Goal: Information Seeking & Learning: Understand process/instructions

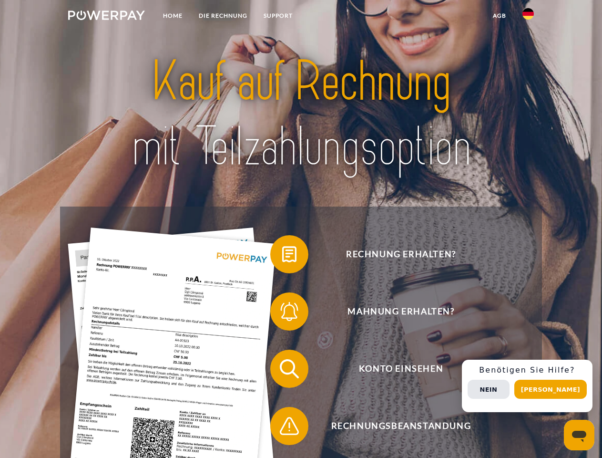
click at [106, 17] on img at bounding box center [106, 15] width 77 height 10
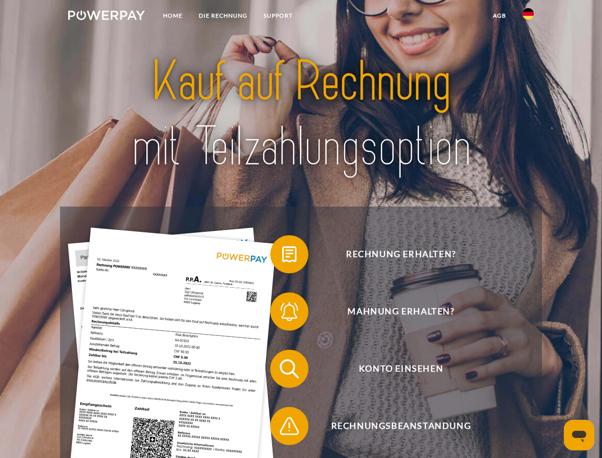
click at [529, 17] on img at bounding box center [528, 13] width 11 height 11
click at [499, 16] on link "agb" at bounding box center [500, 15] width 30 height 17
click at [282, 256] on span at bounding box center [275, 254] width 48 height 48
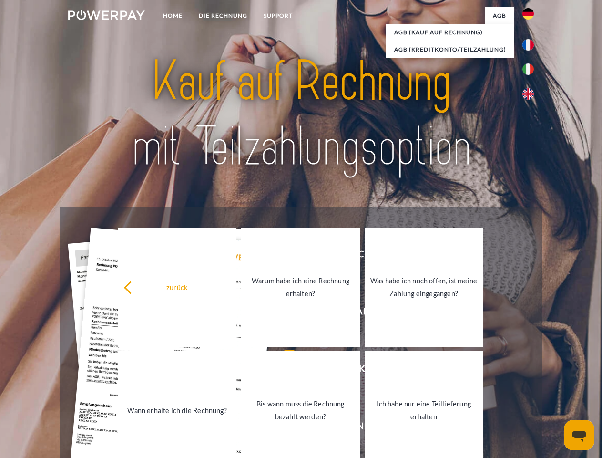
click at [282, 313] on link "Warum habe ich eine Rechnung erhalten?" at bounding box center [300, 287] width 119 height 119
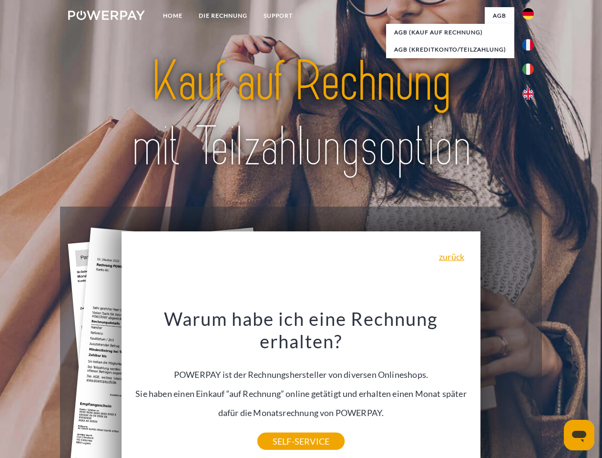
click at [282, 371] on div "Warum habe ich eine Rechnung erhalten? POWERPAY ist der Rechnungshersteller von…" at bounding box center [301, 374] width 348 height 134
click at [282, 428] on div "Warum habe ich eine Rechnung erhalten? POWERPAY ist der Rechnungshersteller von…" at bounding box center [301, 374] width 348 height 134
click at [531, 386] on div "Rechnung erhalten? Mahnung erhalten? Konto einsehen" at bounding box center [301, 398] width 482 height 382
click at [508, 388] on span "Konto einsehen" at bounding box center [401, 369] width 234 height 38
click at [554, 389] on header "Home DIE RECHNUNG SUPPORT" at bounding box center [301, 329] width 602 height 659
